Goal: Find specific page/section: Find specific page/section

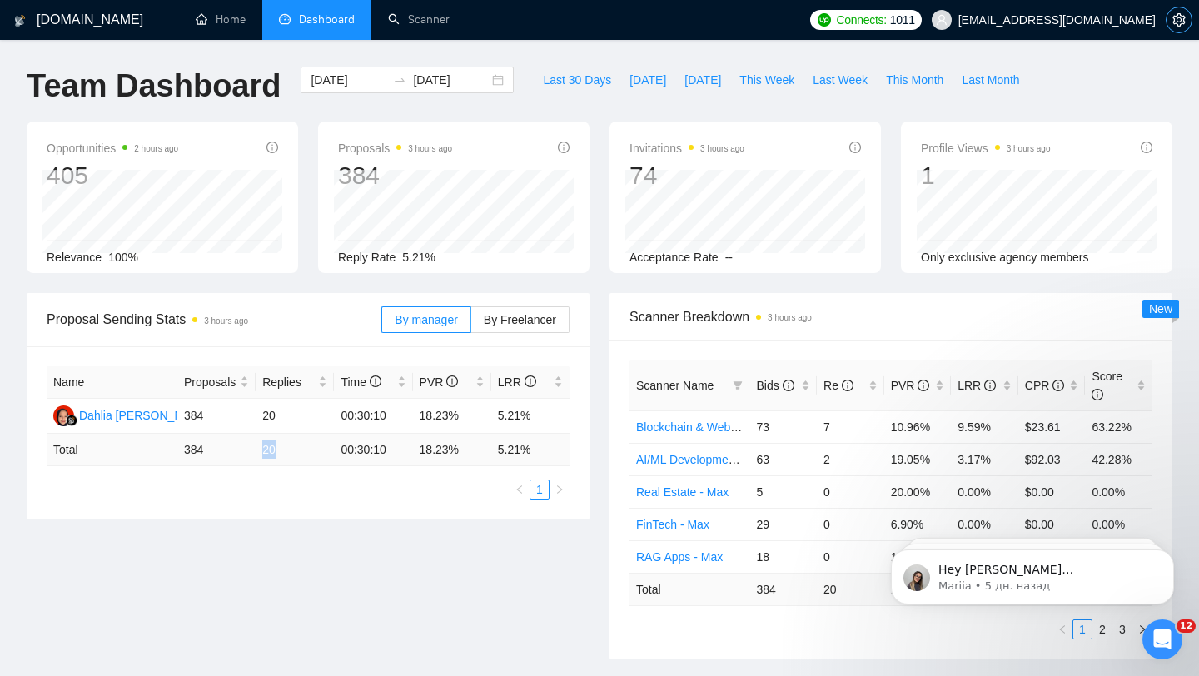
click at [1182, 20] on icon "setting" at bounding box center [1179, 19] width 12 height 13
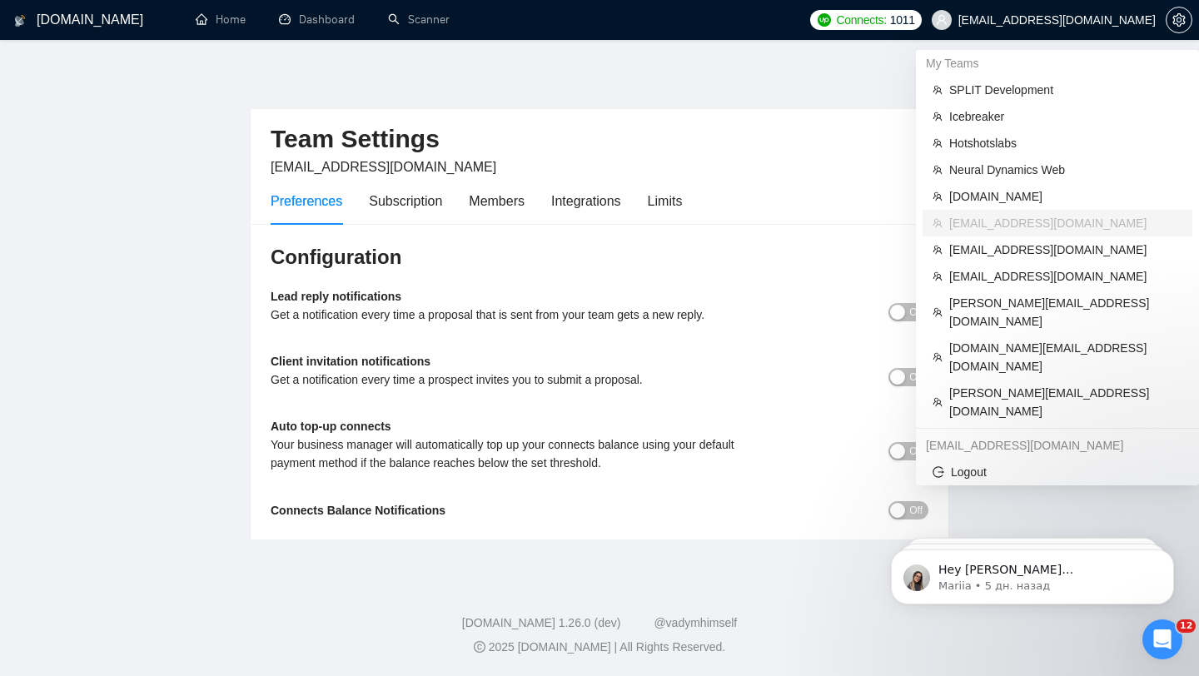
click at [1079, 28] on span "[EMAIL_ADDRESS][DOMAIN_NAME]" at bounding box center [1044, 19] width 244 height 53
click at [1000, 90] on span "SPLIT Development" at bounding box center [1065, 90] width 233 height 18
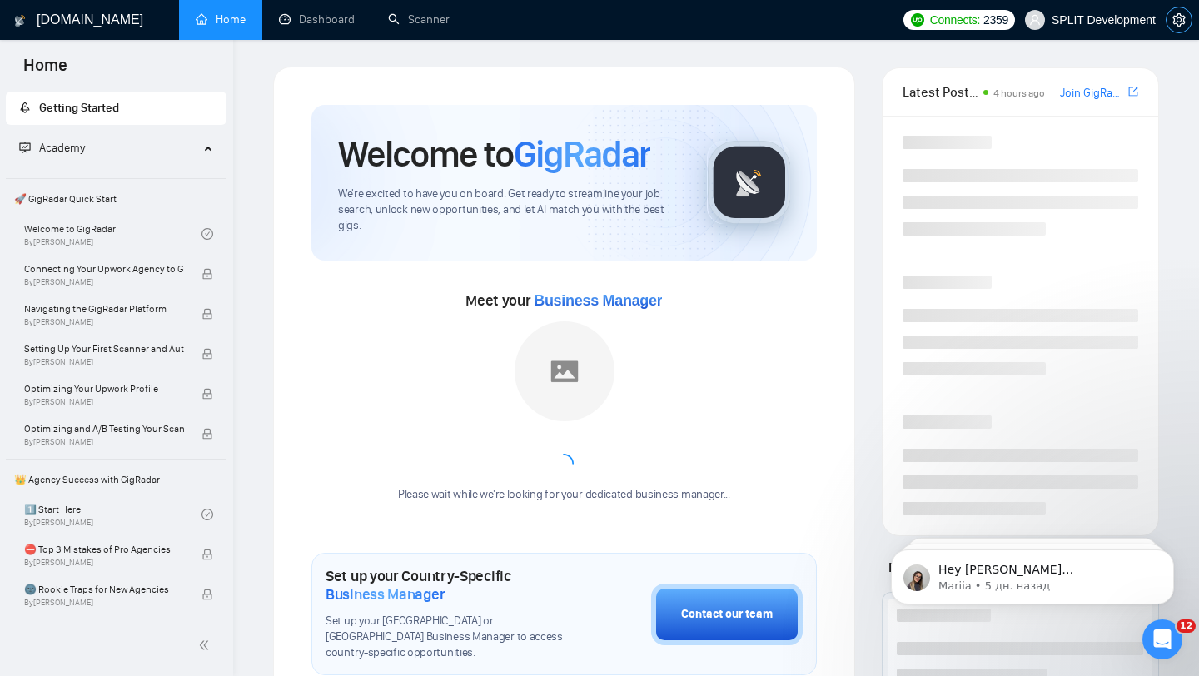
click at [1181, 23] on icon "setting" at bounding box center [1179, 19] width 12 height 13
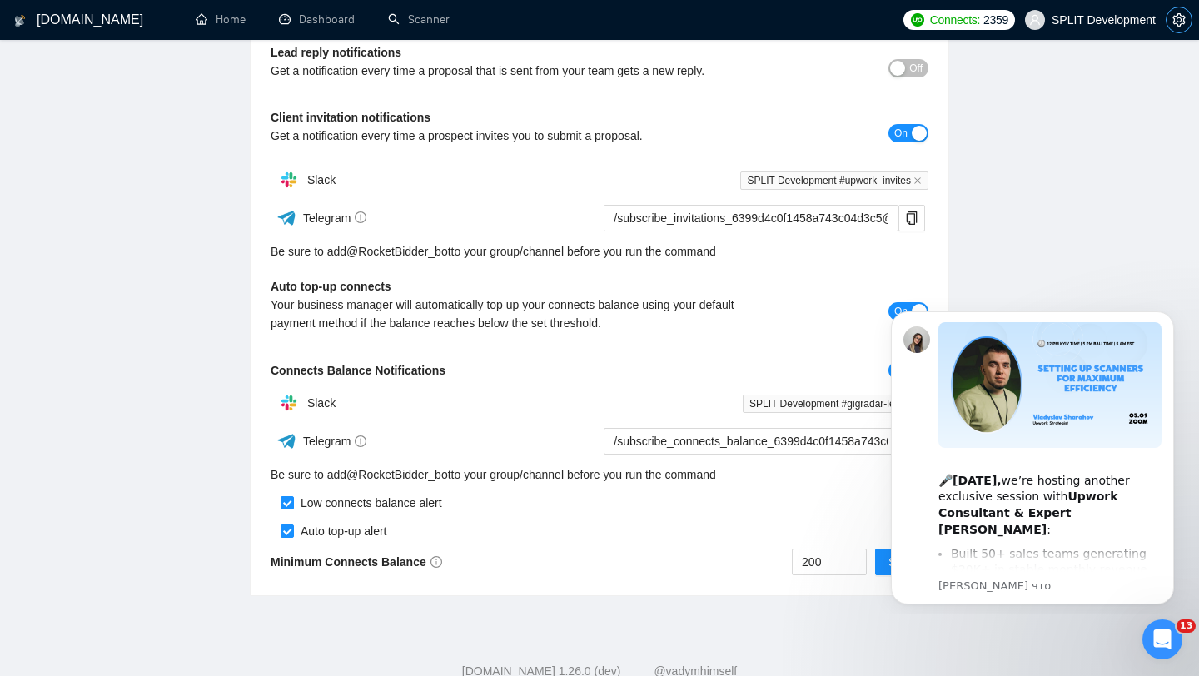
scroll to position [245, 0]
click at [417, 251] on link "@ RocketBidder_bot" at bounding box center [398, 251] width 105 height 18
